Goal: Task Accomplishment & Management: Complete application form

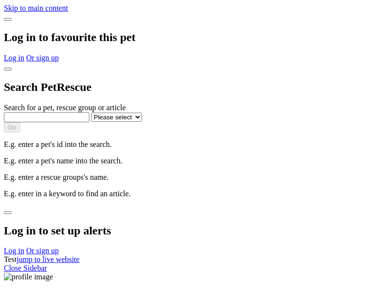
select select
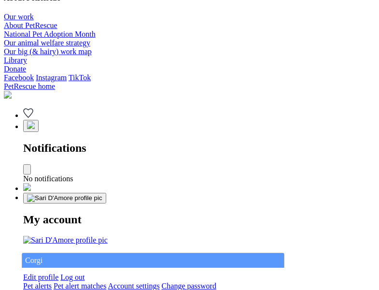
type input "Corgi"
select select "844268919"
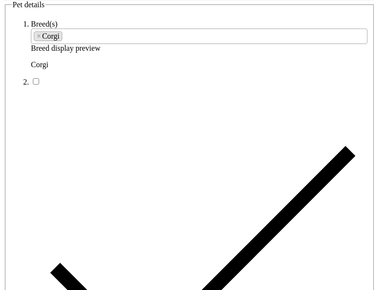
type input "Olmsted Falls Central22, Western Australia, 5600"
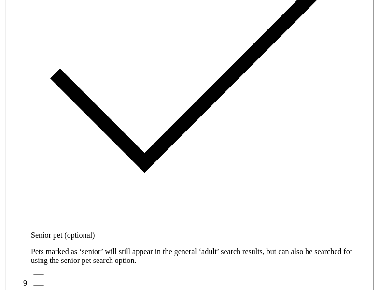
type input "14FEO934M45O193"
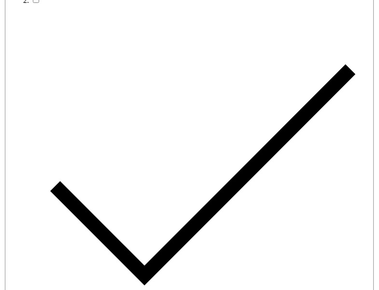
radio input "true"
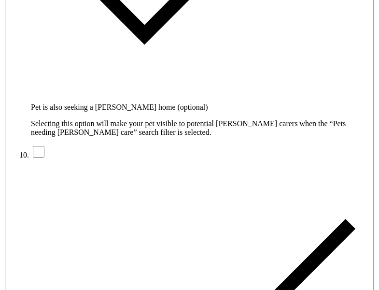
type input "Please wait..."
